Goal: Task Accomplishment & Management: Manage account settings

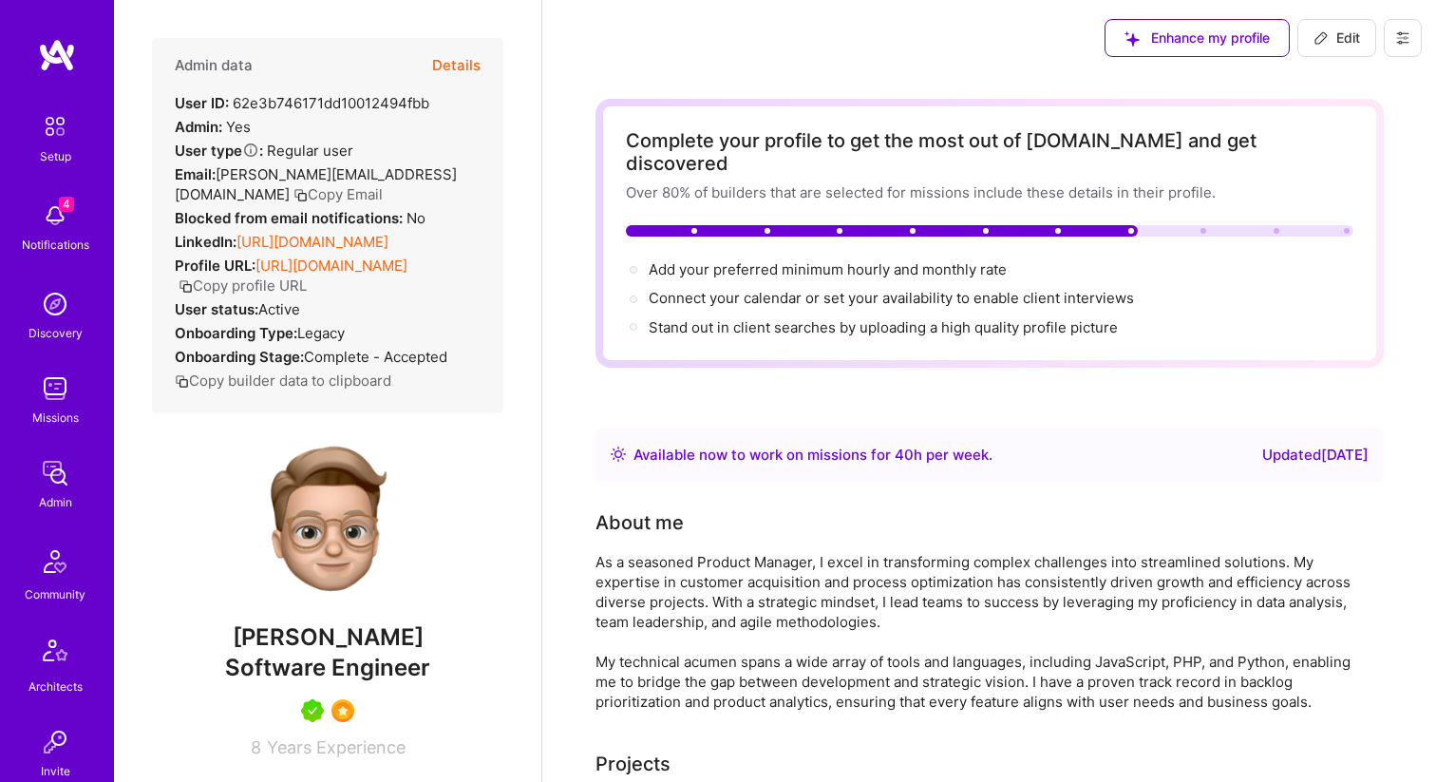
scroll to position [586, 0]
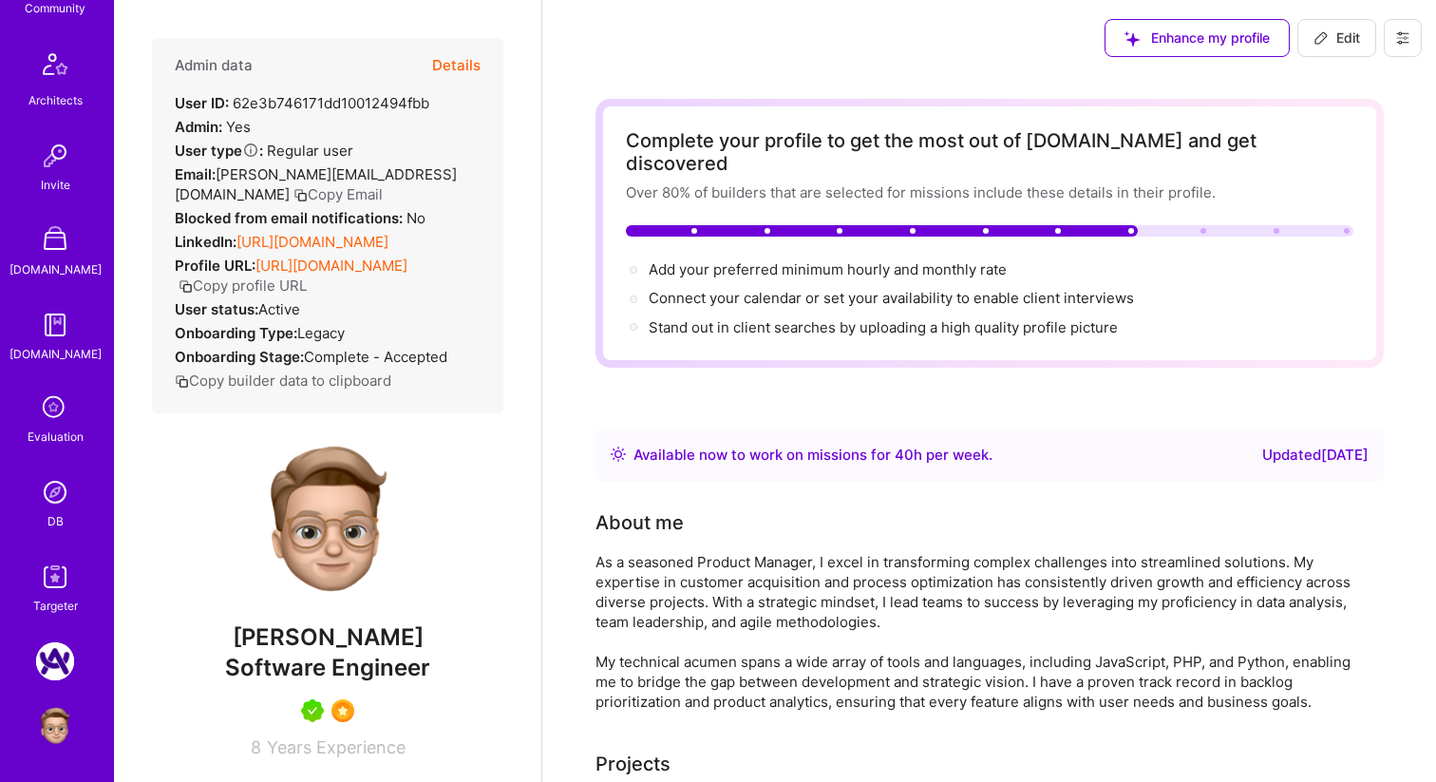
click at [66, 405] on icon at bounding box center [55, 408] width 36 height 36
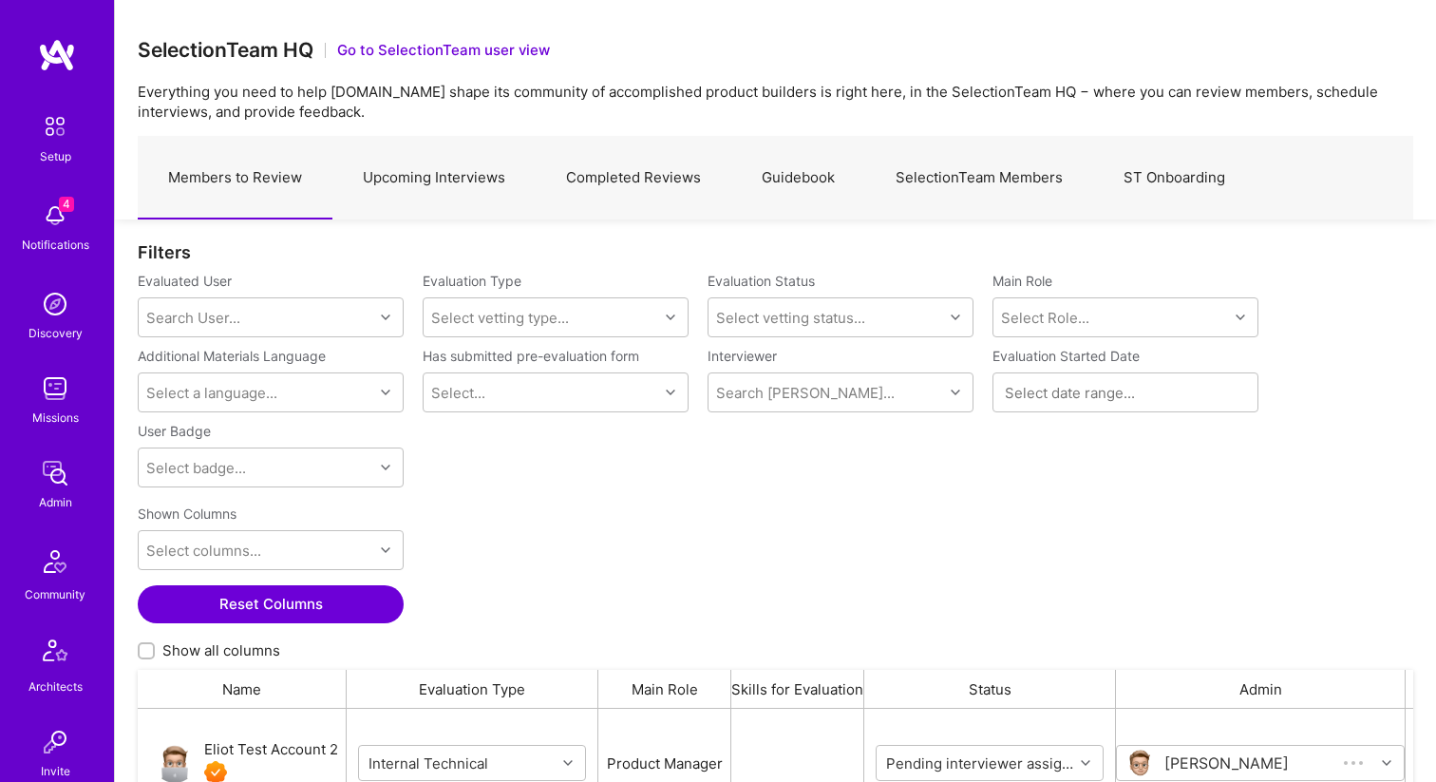
scroll to position [582, 1276]
click at [459, 180] on link "Upcoming Interviews" at bounding box center [433, 178] width 203 height 83
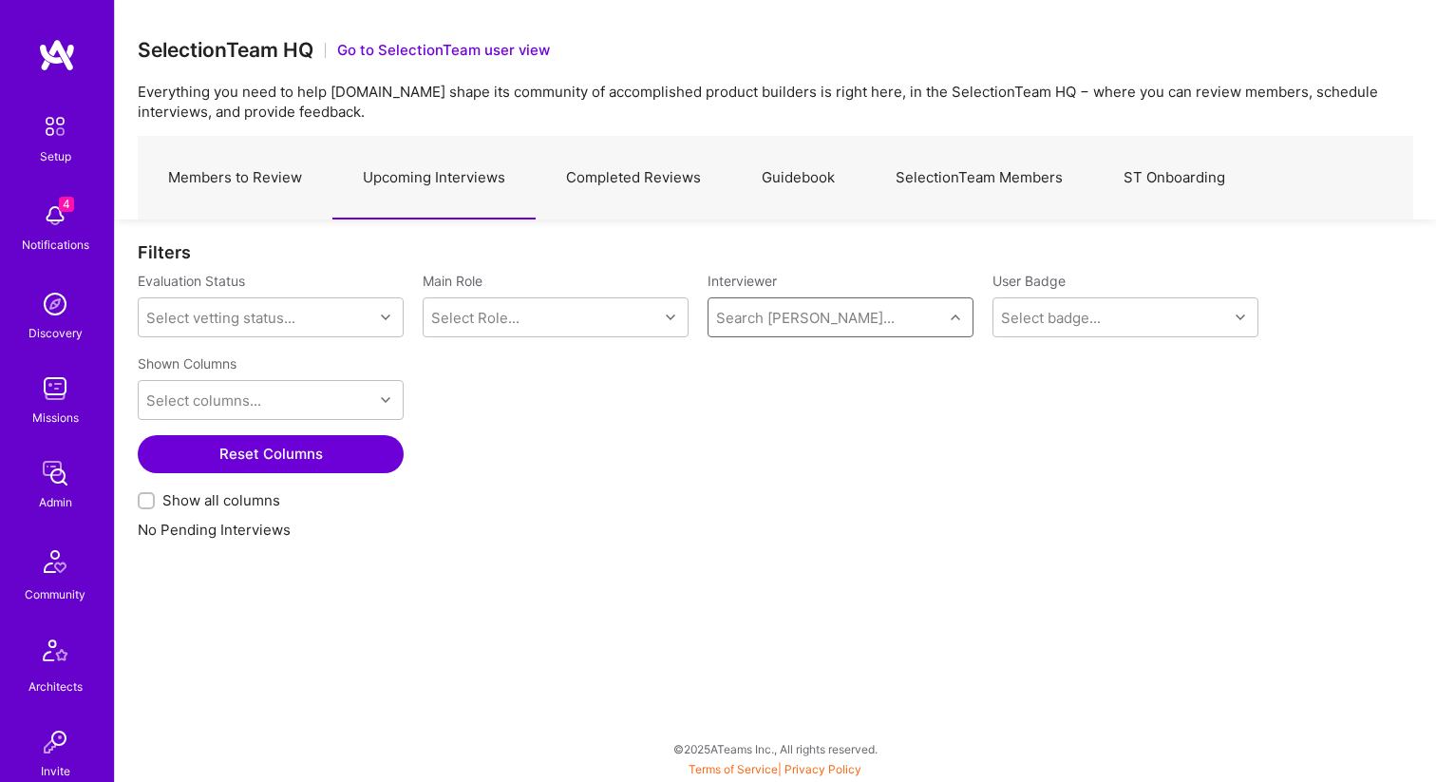
click at [949, 320] on div at bounding box center [957, 317] width 29 height 25
type input "[PERSON_NAME]"
click at [789, 389] on div "Internal Technical" at bounding box center [830, 386] width 124 height 20
click at [283, 146] on link "Members to Review" at bounding box center [235, 178] width 195 height 83
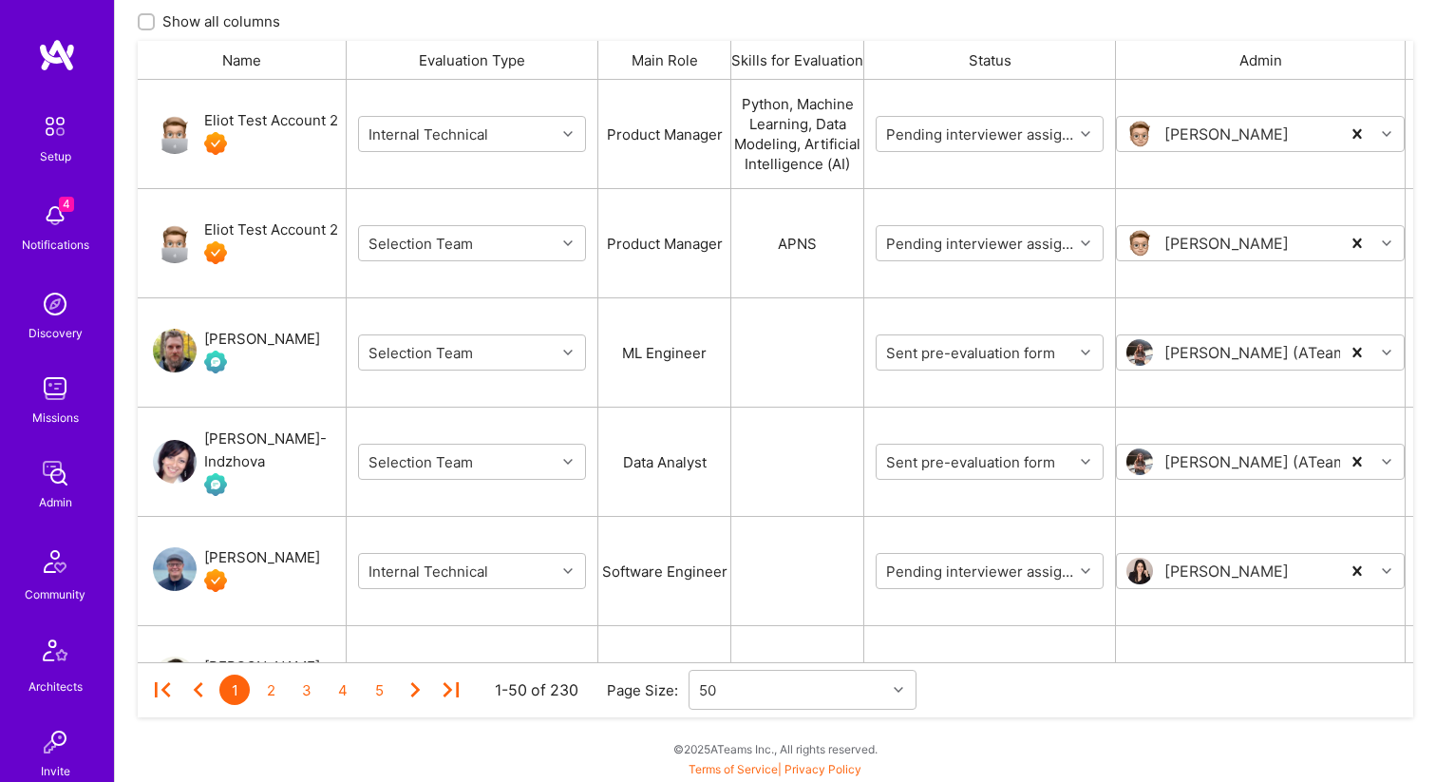
scroll to position [586, 0]
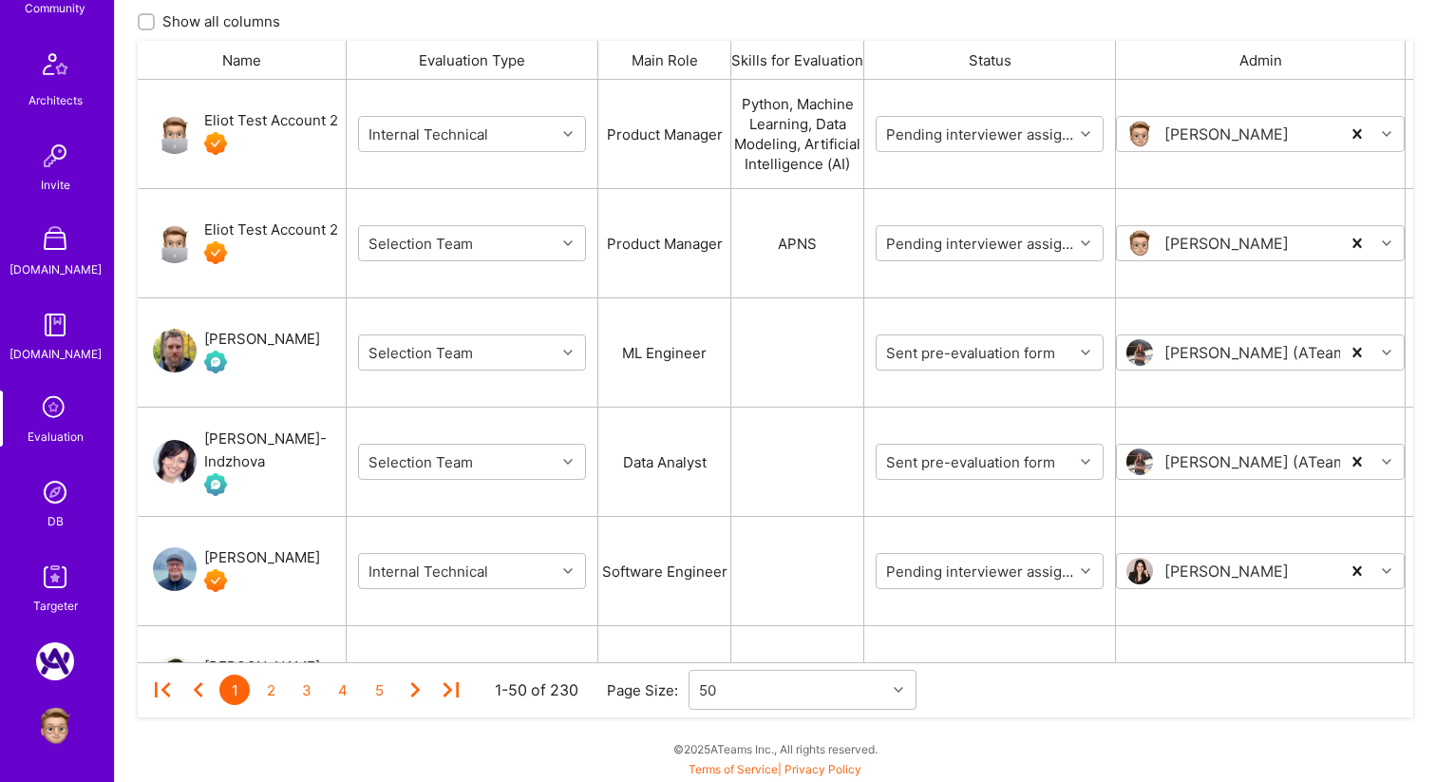
click at [59, 485] on img at bounding box center [55, 492] width 38 height 38
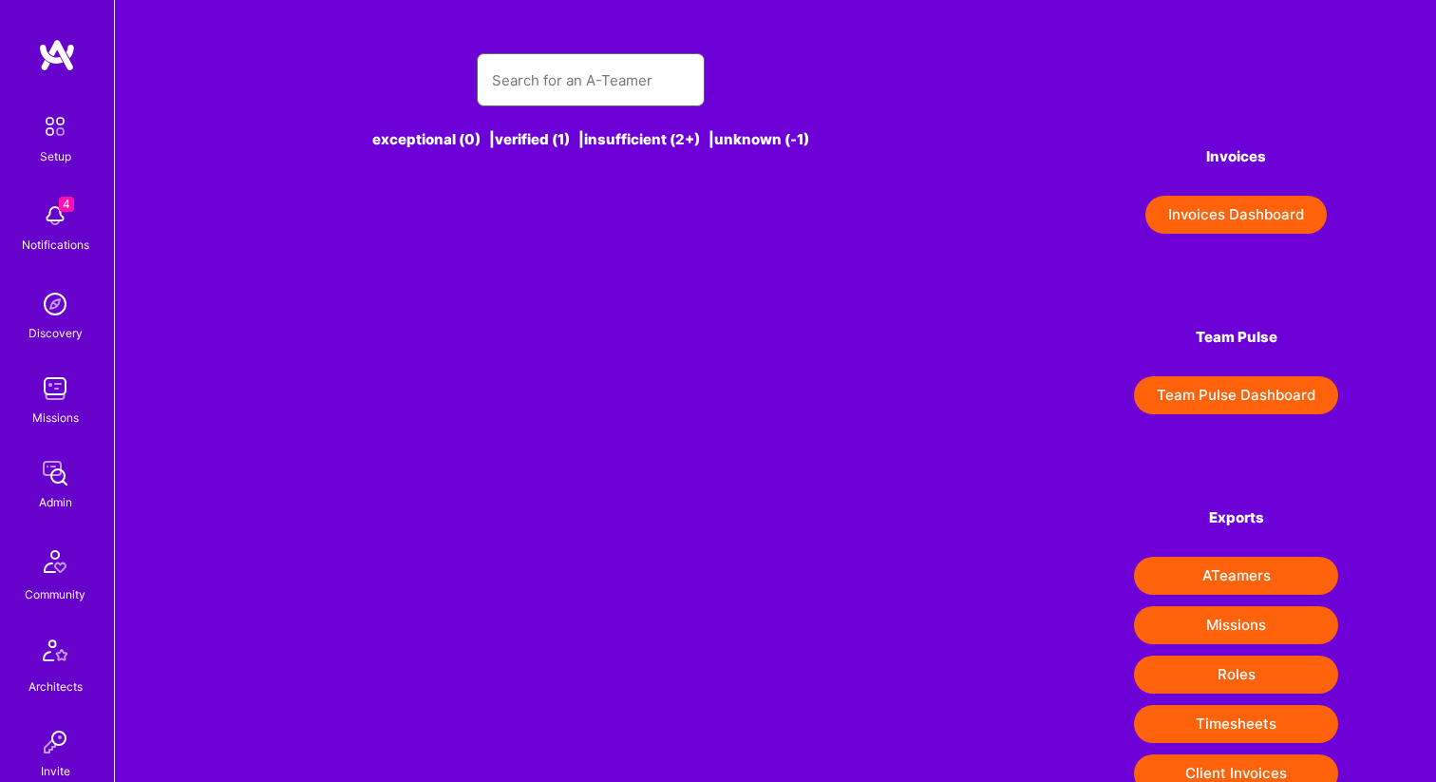
click at [546, 86] on input "text" at bounding box center [591, 80] width 198 height 48
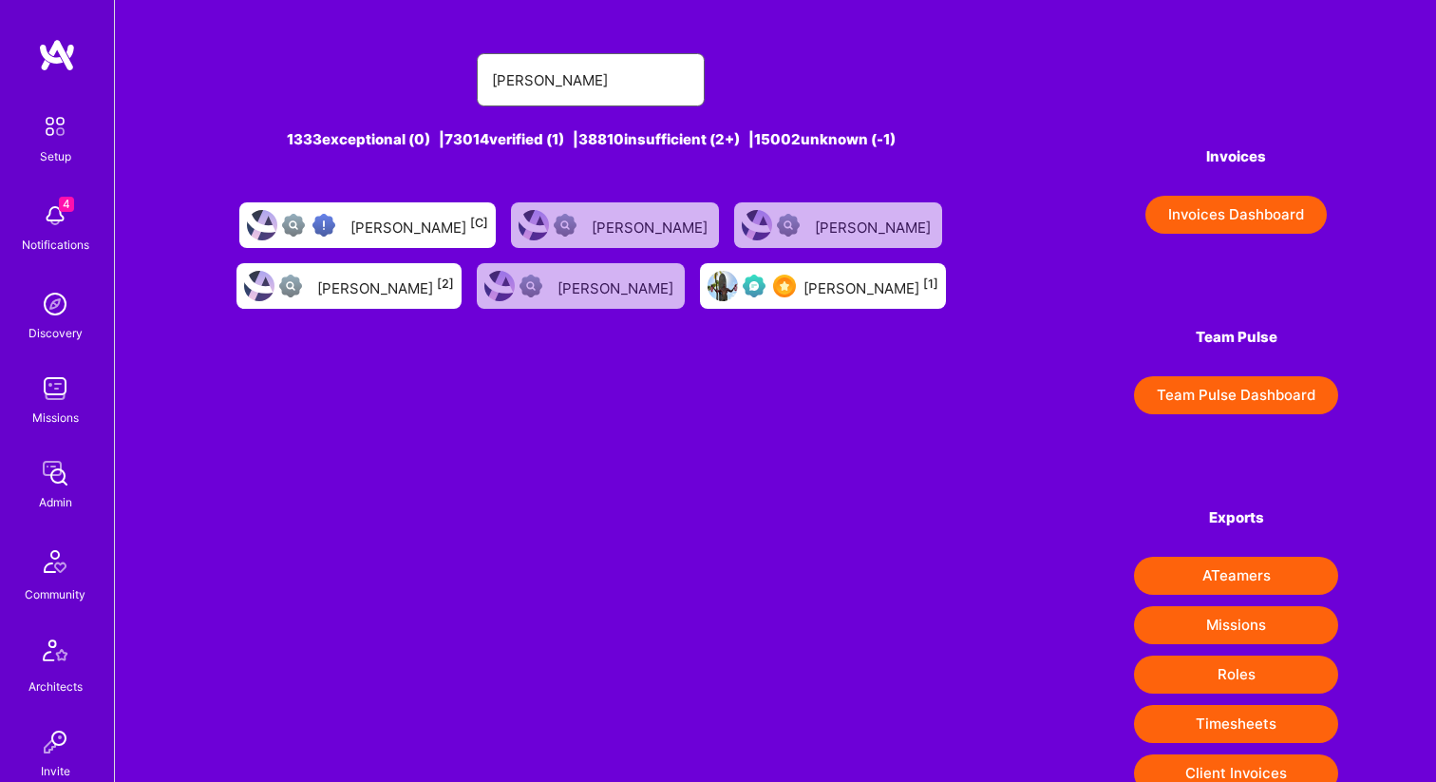
type input "[PERSON_NAME]"
click at [807, 286] on div "[PERSON_NAME] [1]" at bounding box center [871, 286] width 135 height 25
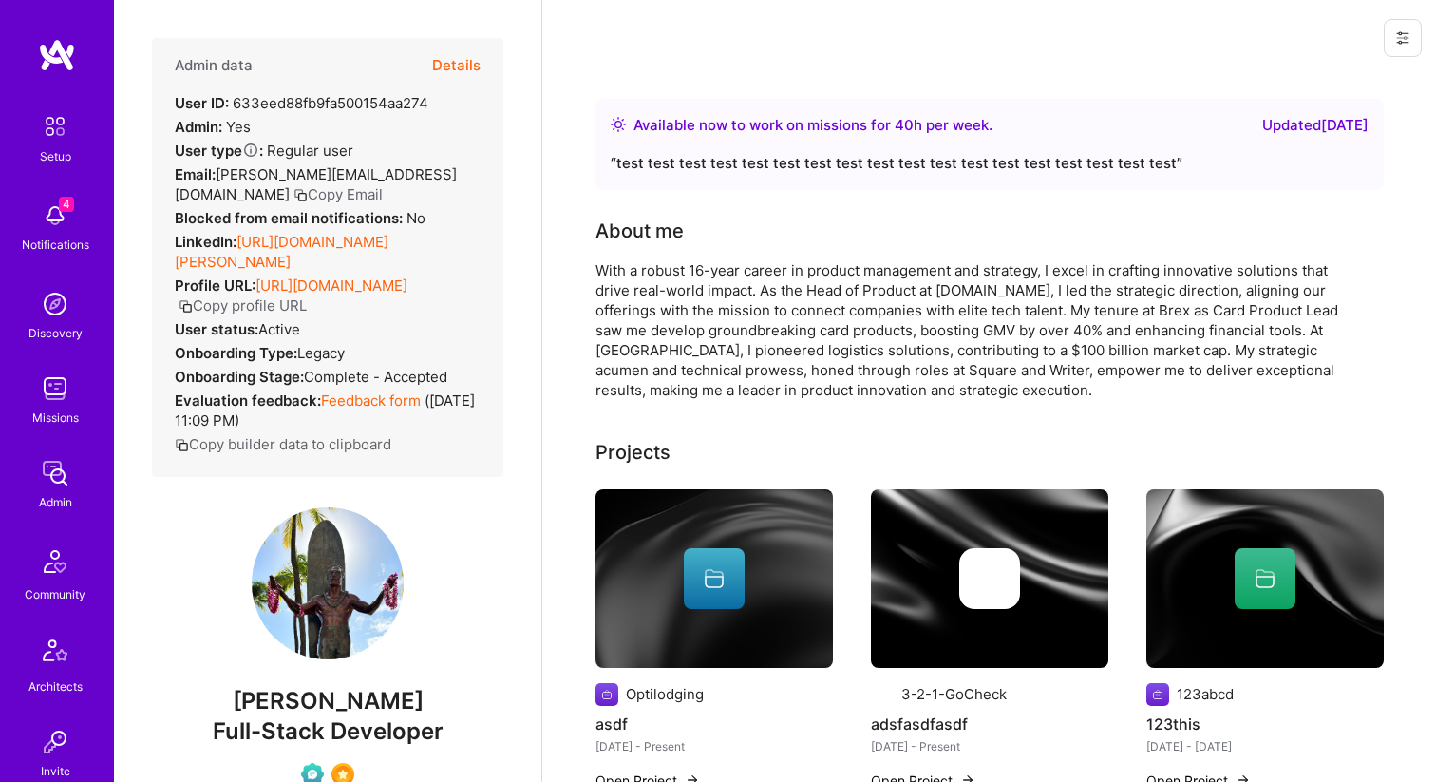
click at [1406, 33] on icon at bounding box center [1402, 37] width 11 height 11
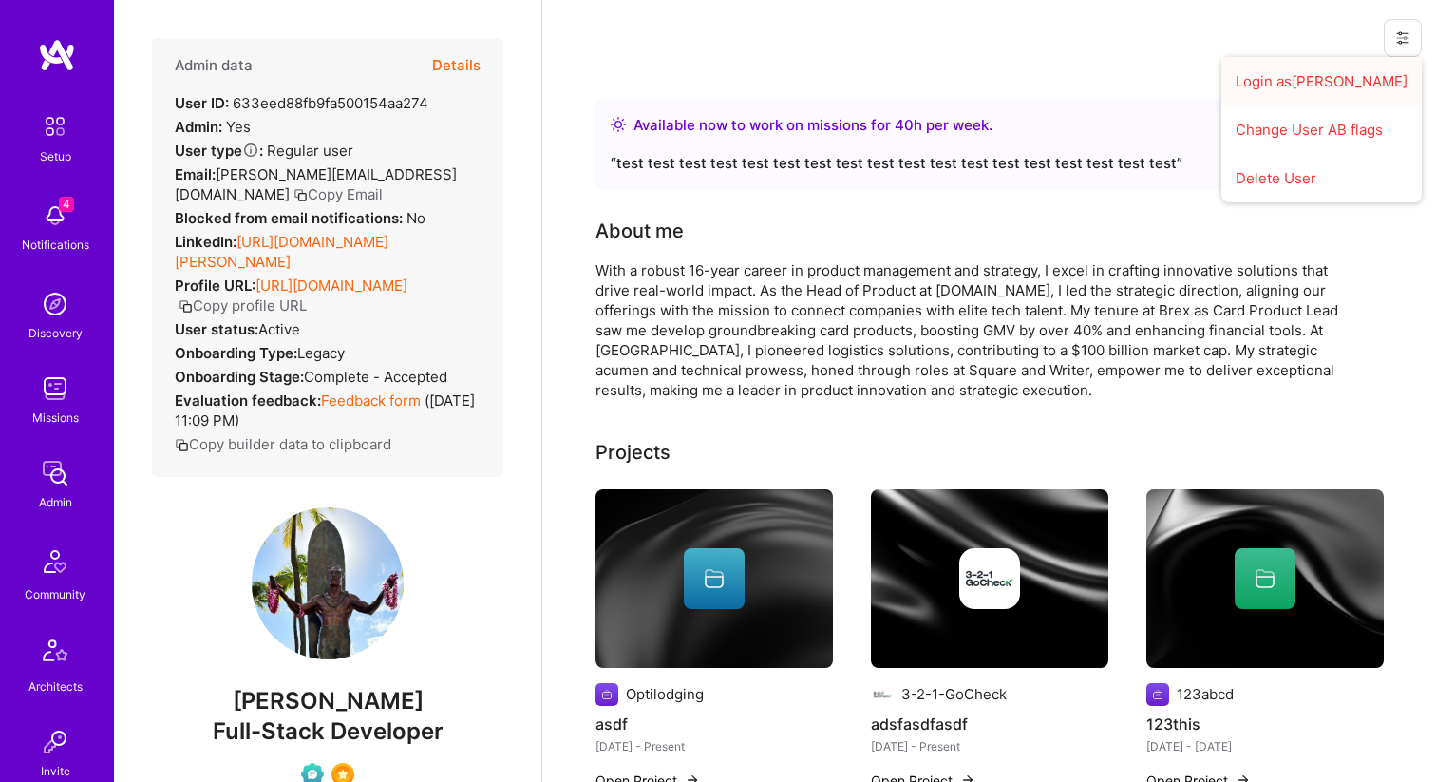
click at [1318, 80] on button "Login as [PERSON_NAME]" at bounding box center [1322, 81] width 200 height 48
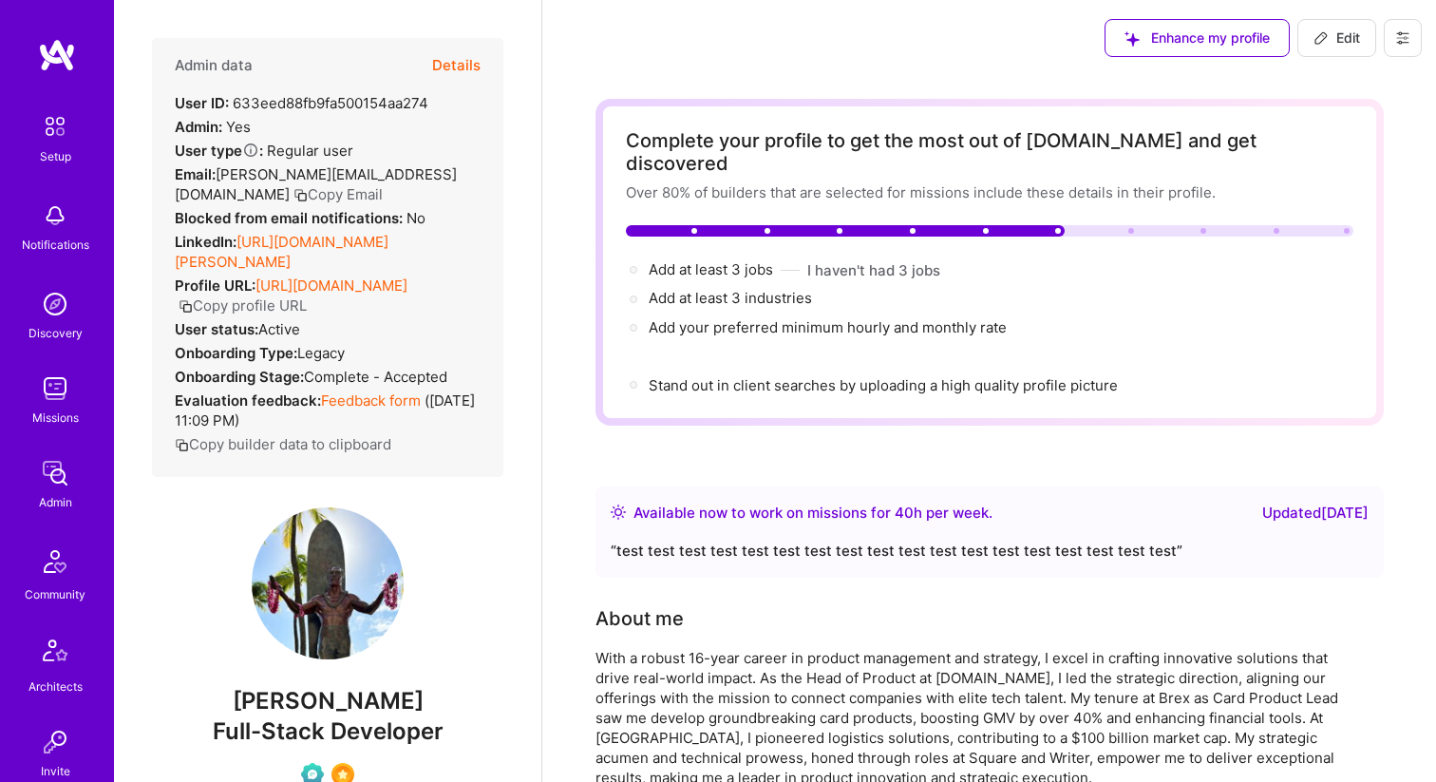
click at [1405, 39] on icon at bounding box center [1402, 38] width 11 height 3
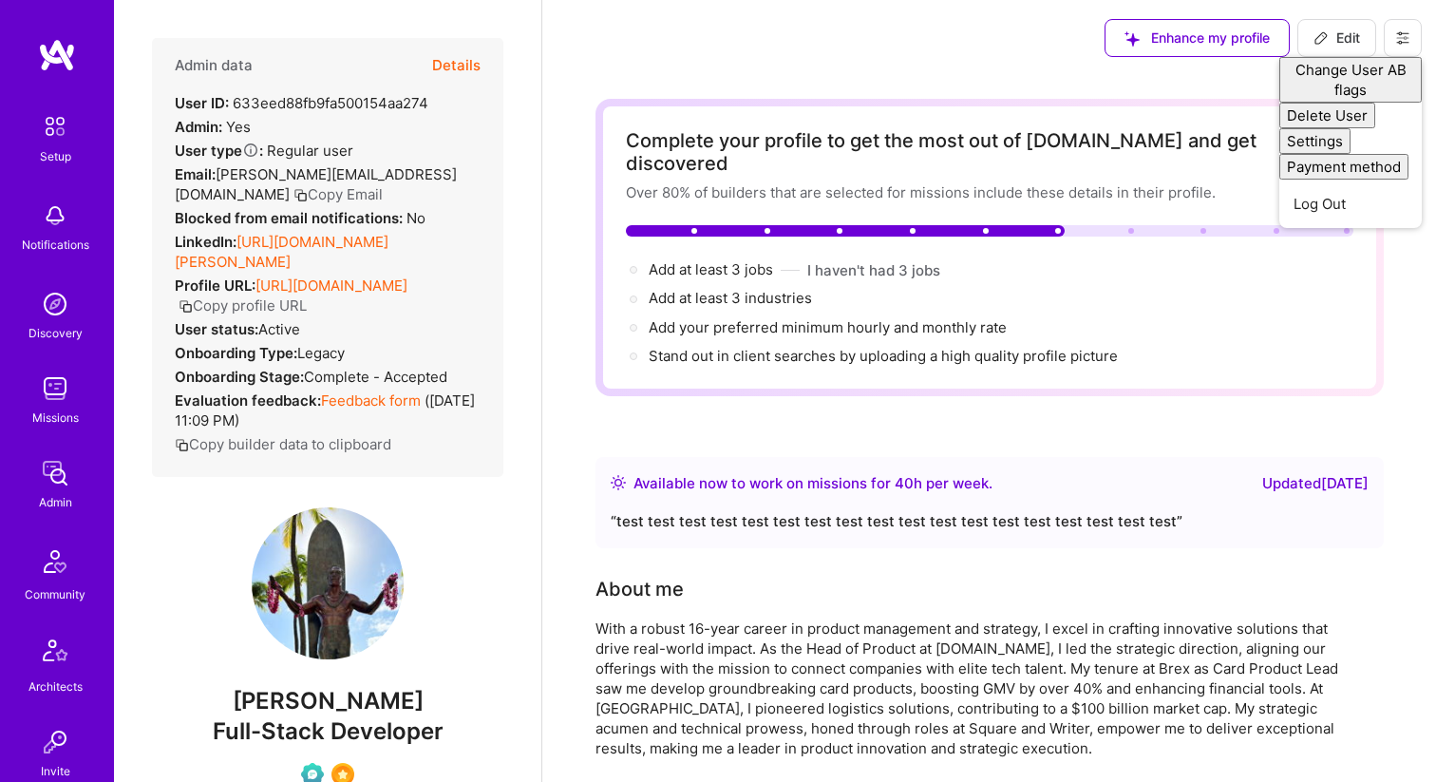
click at [691, 50] on div "Enhance my profile Edit Change User AB flags Delete User Settings Payment metho…" at bounding box center [989, 38] width 894 height 76
